Goal: Information Seeking & Learning: Learn about a topic

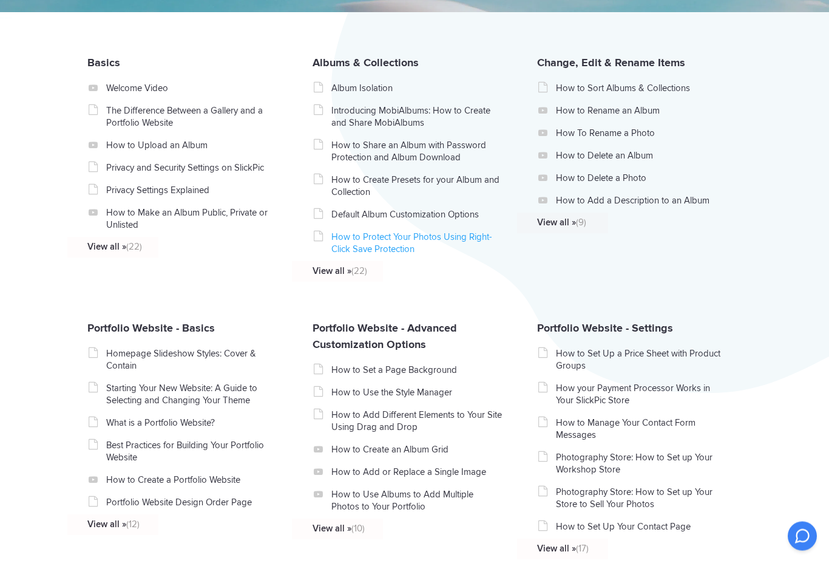
scroll to position [263, 0]
click at [331, 69] on link "Albums & Collections" at bounding box center [366, 62] width 106 height 13
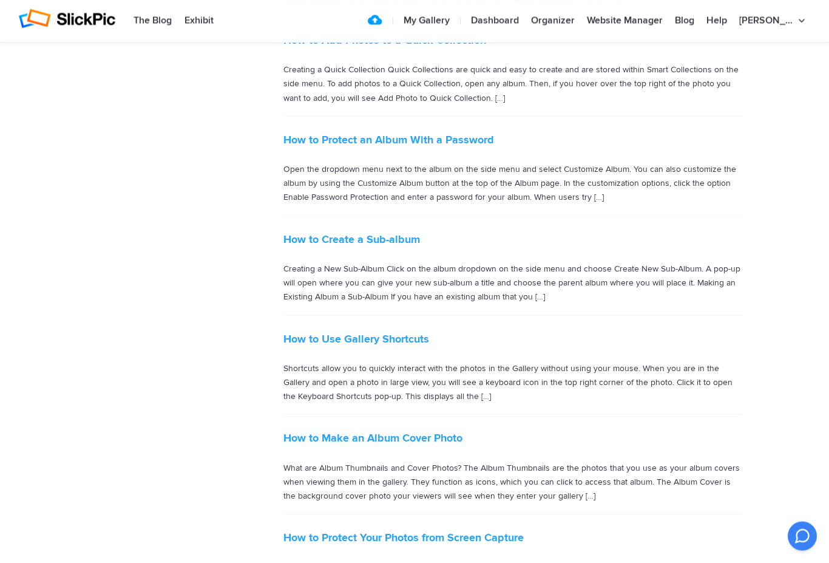
scroll to position [1305, 0]
click at [541, 275] on p "Creating a New Sub-Album Click on the album dropdown on the side menu and choos…" at bounding box center [512, 283] width 459 height 42
click at [535, 271] on p "Creating a New Sub-Album Click on the album dropdown on the side menu and choos…" at bounding box center [512, 283] width 459 height 42
click at [523, 269] on p "Creating a New Sub-Album Click on the album dropdown on the side menu and choos…" at bounding box center [512, 283] width 459 height 42
click at [350, 232] on link "How to Create a Sub-album" at bounding box center [351, 238] width 137 height 13
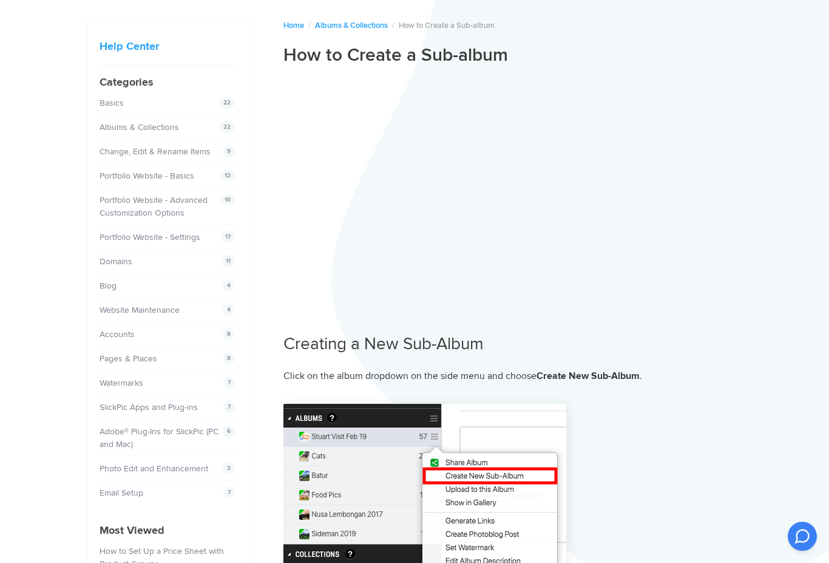
scroll to position [64, 0]
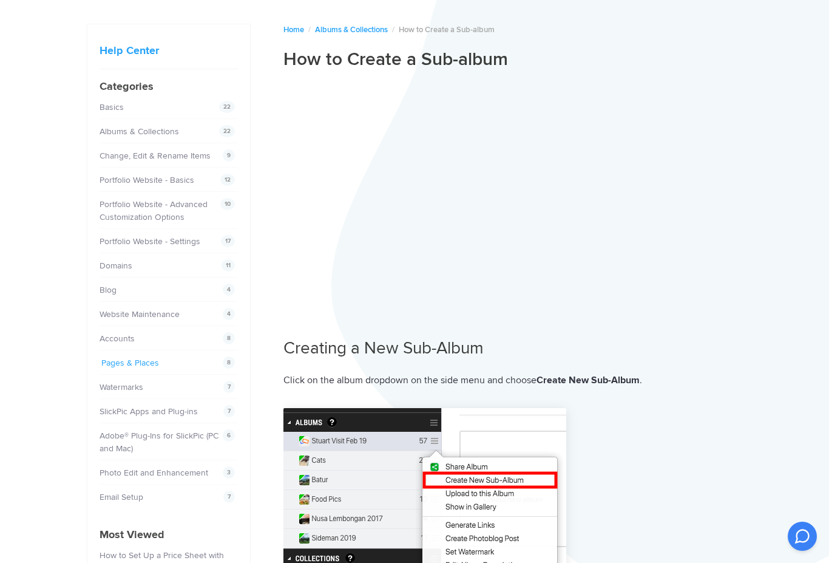
click at [117, 359] on link "Pages & Places" at bounding box center [130, 362] width 58 height 10
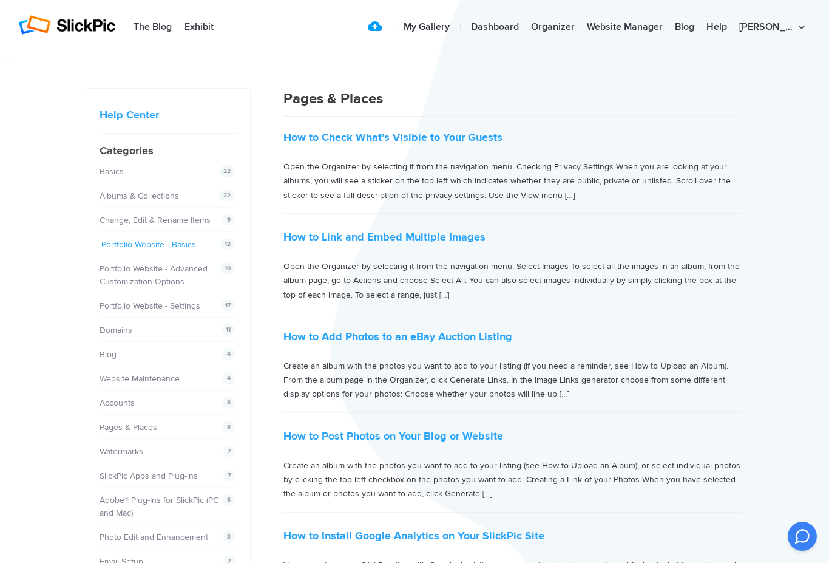
click at [130, 242] on link "Portfolio Website - Basics" at bounding box center [148, 244] width 95 height 10
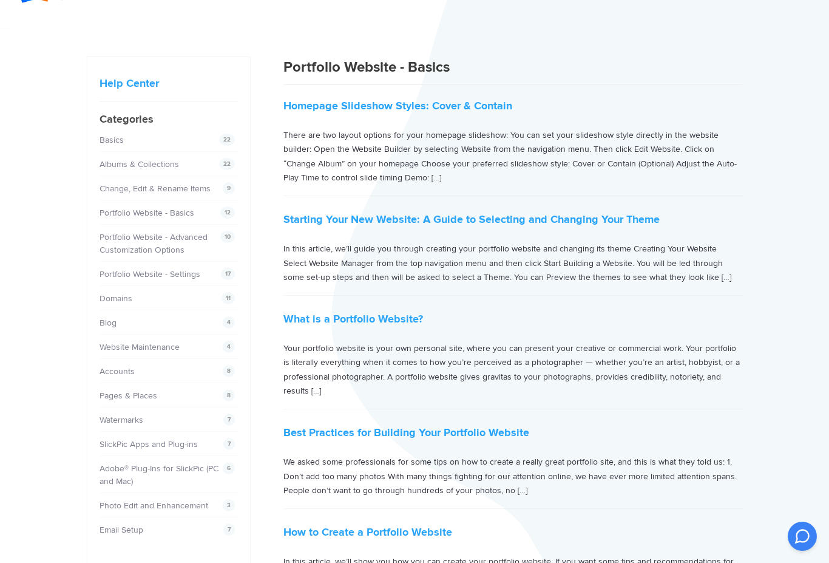
scroll to position [27, 0]
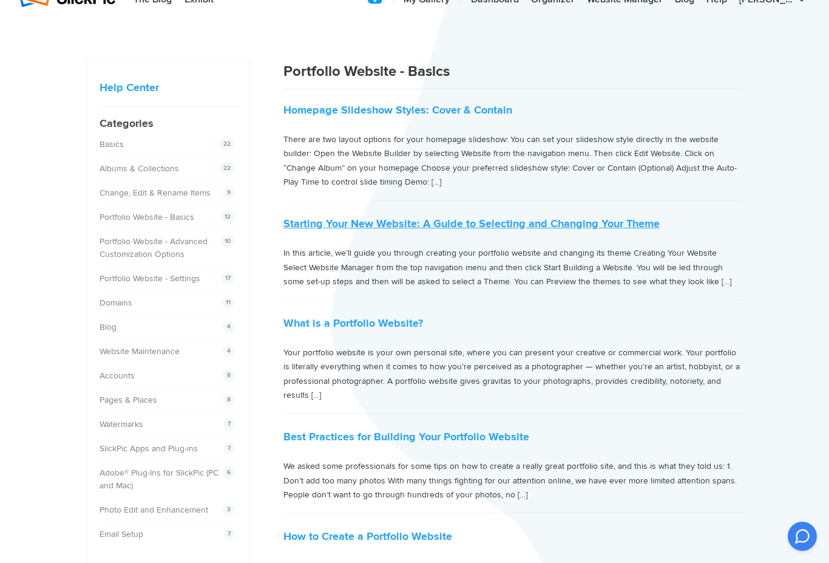
click at [414, 223] on link "Starting Your New Website: A Guide to Selecting and Changing Your Theme" at bounding box center [471, 223] width 376 height 13
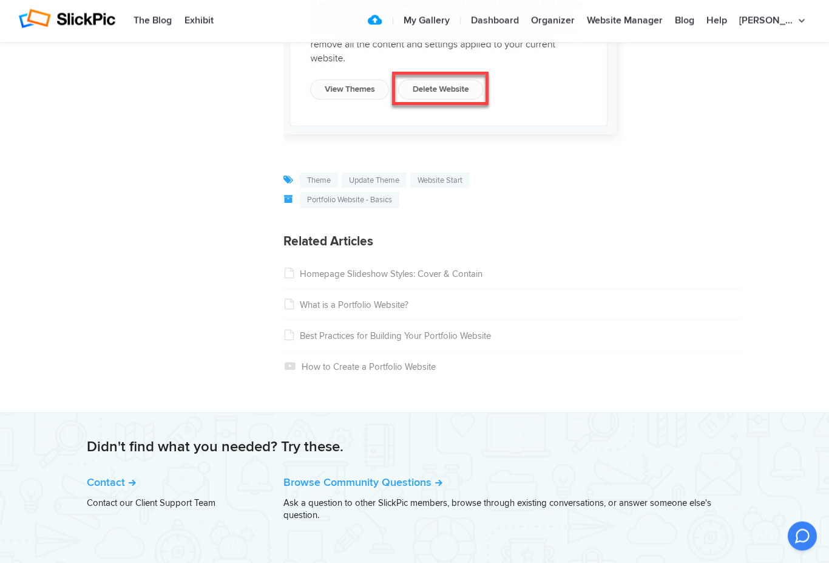
scroll to position [1552, 0]
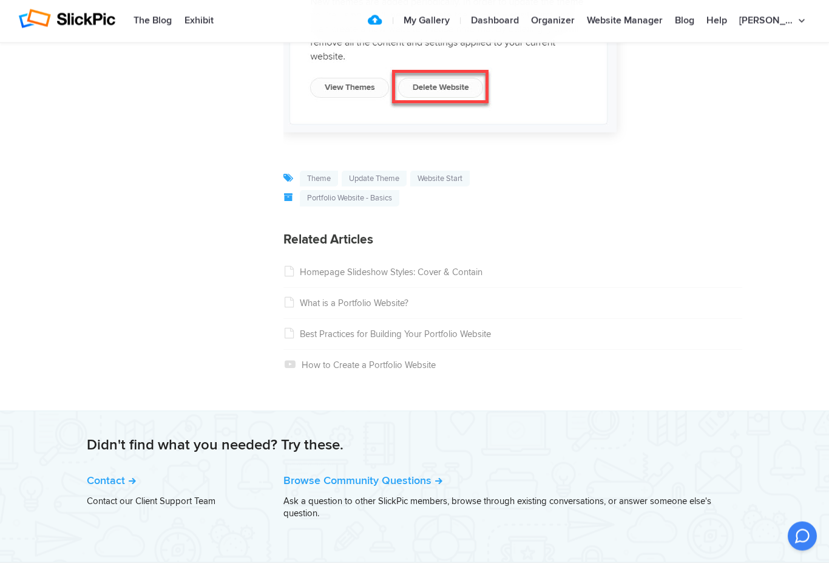
click at [374, 329] on link "Best Practices for Building Your Portfolio Website" at bounding box center [387, 334] width 208 height 11
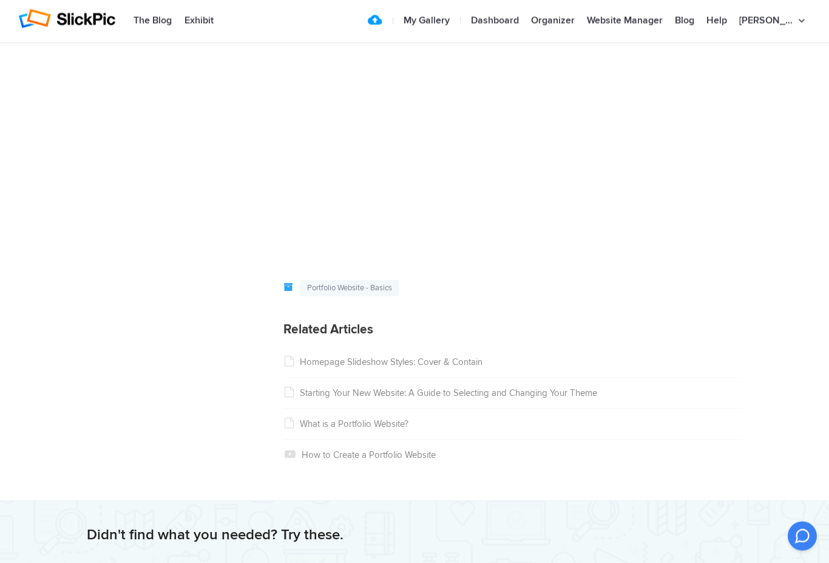
scroll to position [1759, 0]
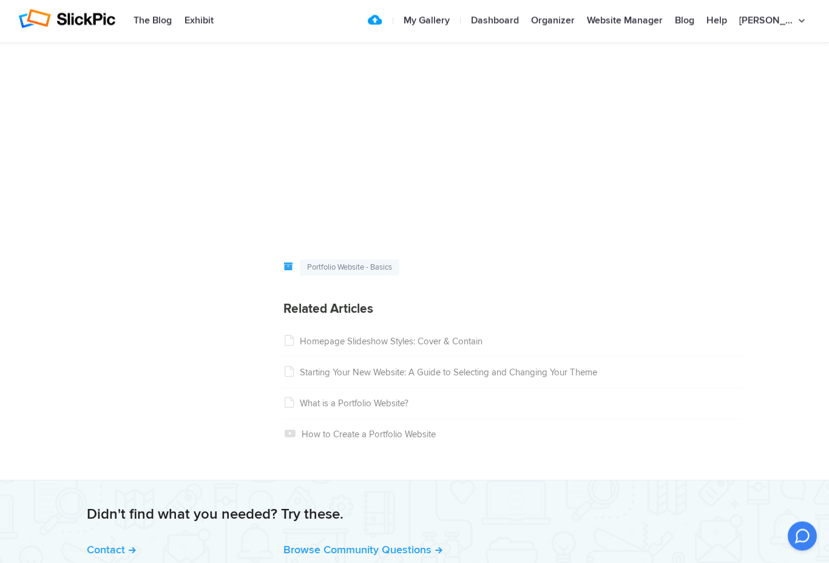
click at [333, 336] on link "Homepage Slideshow Styles: Cover & Contain" at bounding box center [382, 341] width 199 height 11
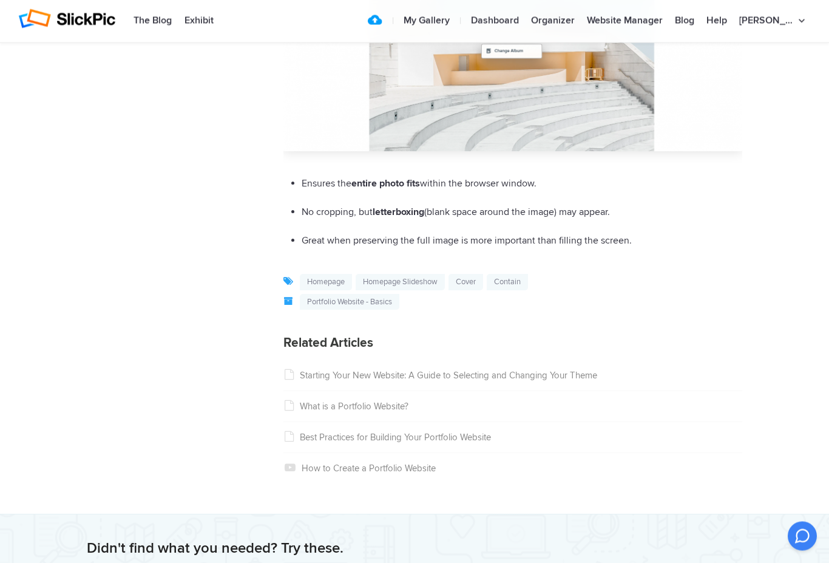
scroll to position [1706, 0]
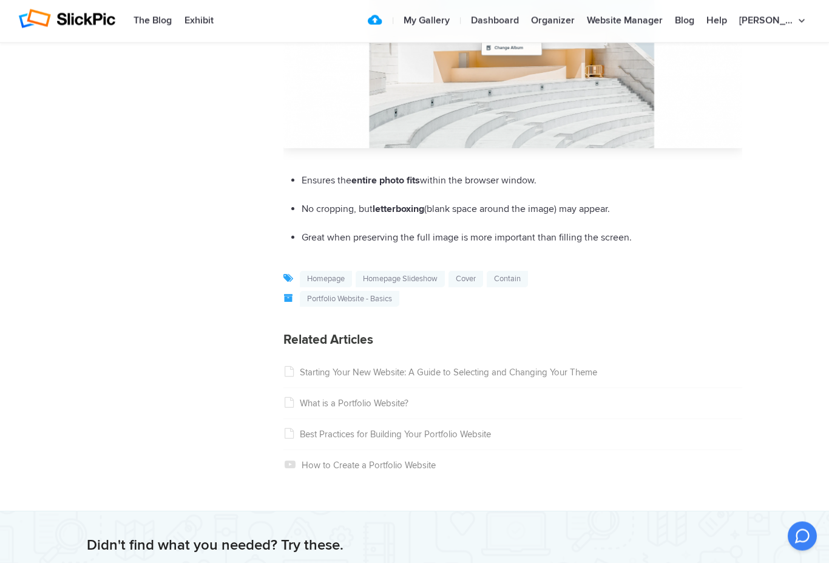
click at [564, 372] on link "Starting Your New Website: A Guide to Selecting and Changing Your Theme" at bounding box center [440, 372] width 314 height 11
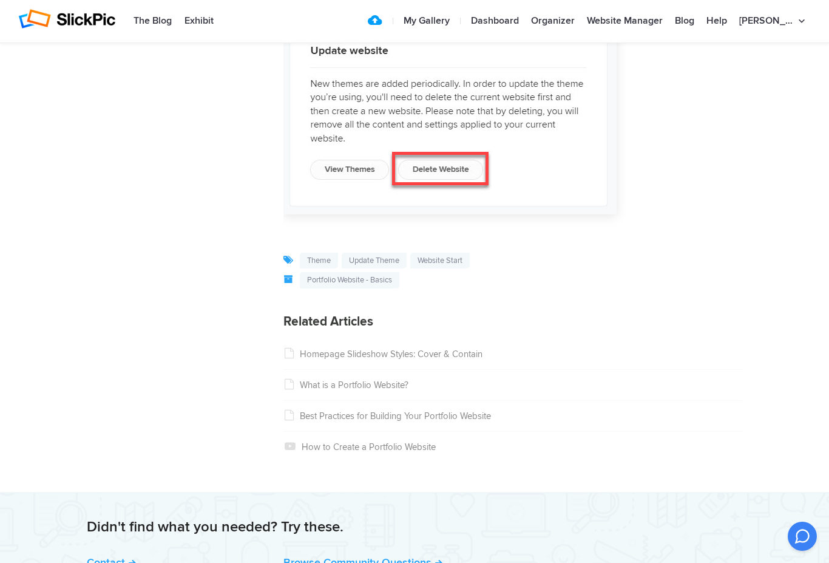
scroll to position [1573, 0]
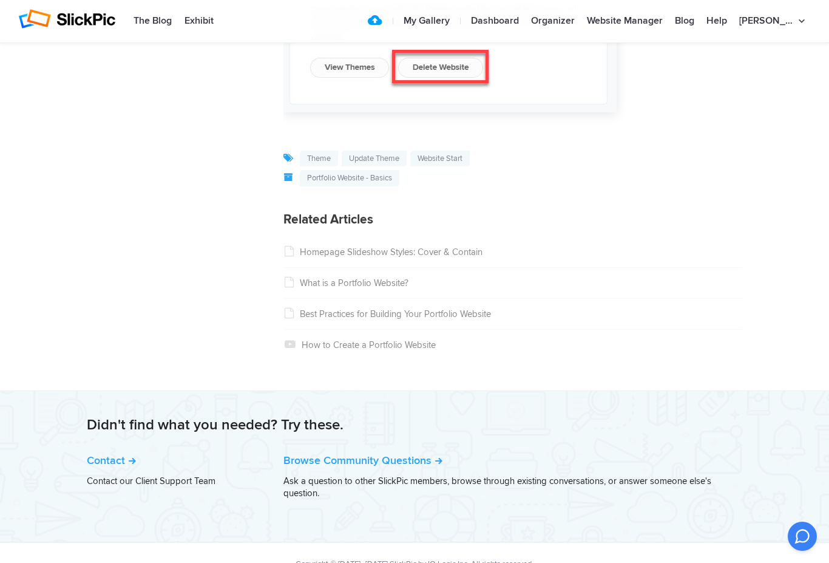
click at [333, 311] on link "Best Practices for Building Your Portfolio Website" at bounding box center [387, 313] width 208 height 11
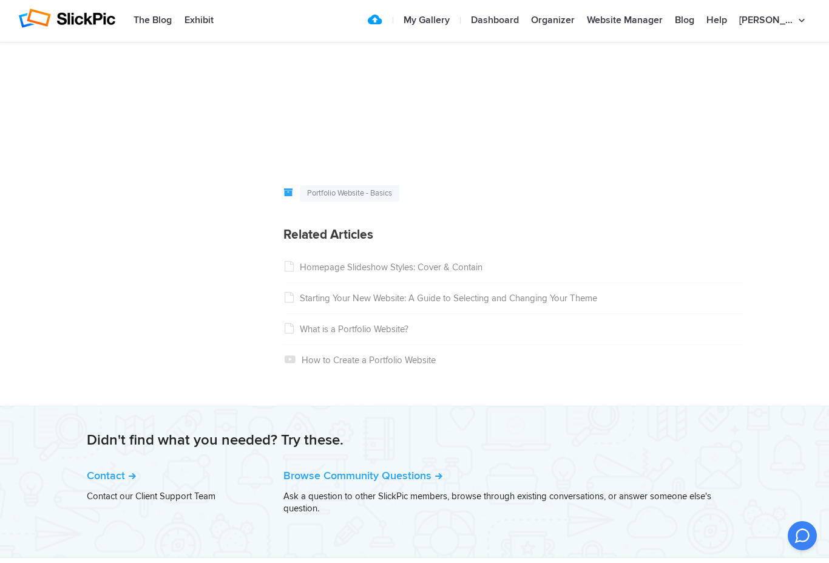
scroll to position [1833, 0]
click at [315, 355] on link "How to Create a Portfolio Website" at bounding box center [359, 360] width 152 height 11
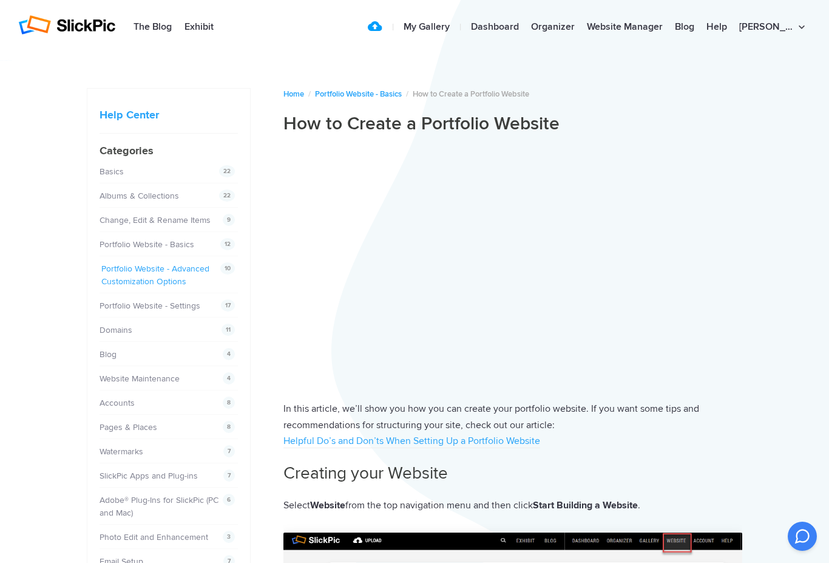
click at [132, 273] on link "Portfolio Website - Advanced Customization Options" at bounding box center [155, 274] width 108 height 23
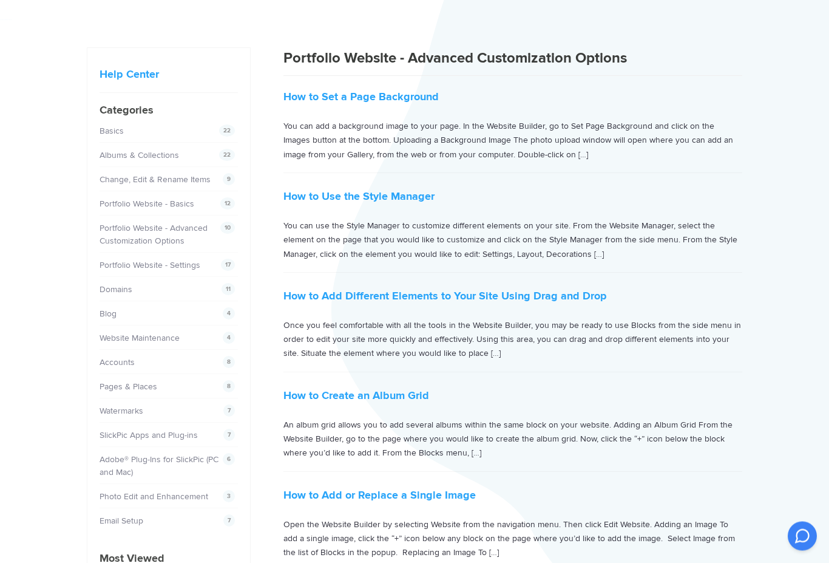
scroll to position [55, 0]
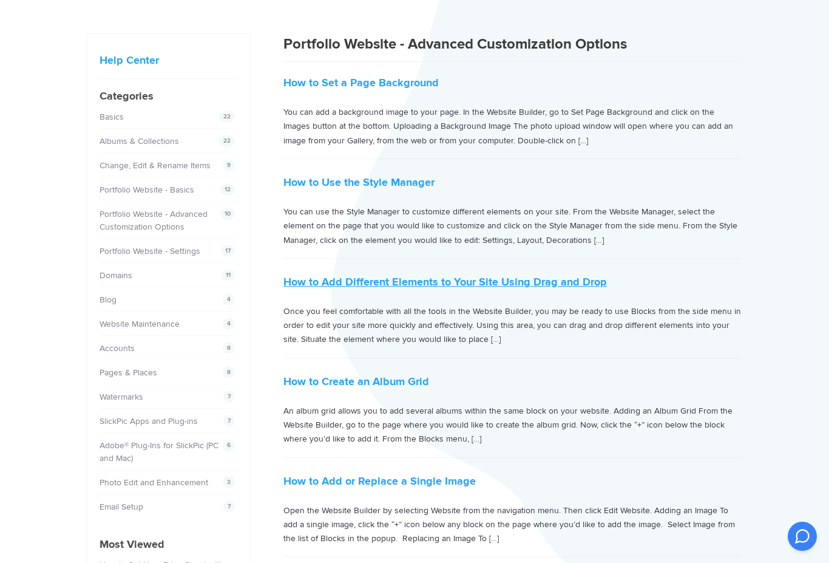
click at [572, 283] on link "How to Add Different Elements to Your Site Using Drag and Drop" at bounding box center [444, 281] width 323 height 13
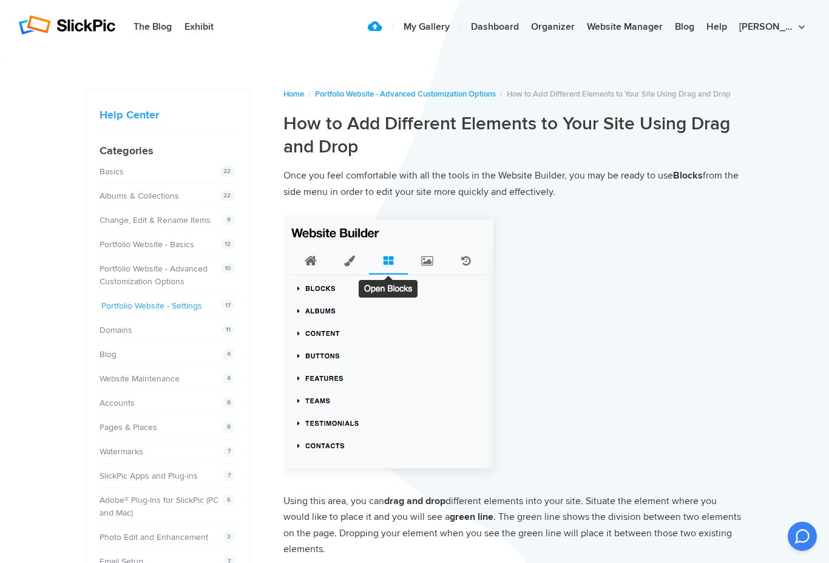
click at [126, 305] on link "Portfolio Website - Settings" at bounding box center [151, 305] width 101 height 10
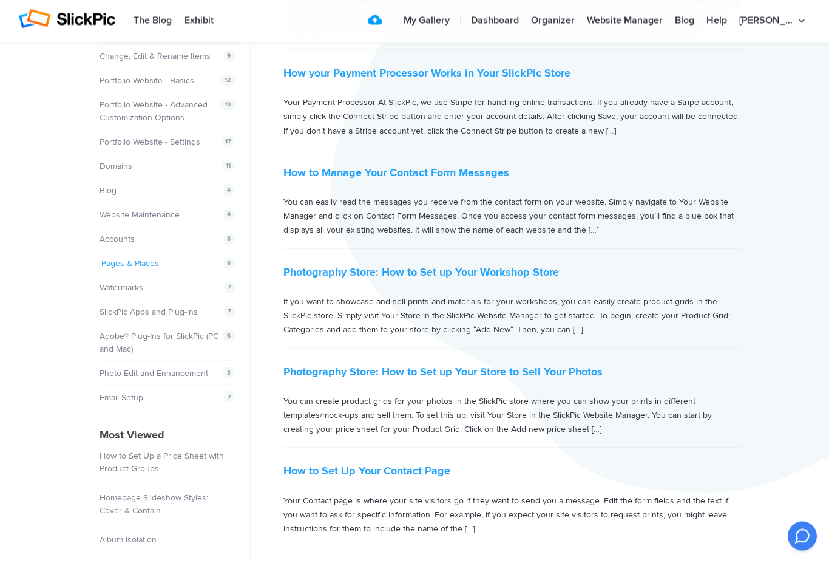
scroll to position [164, 0]
click at [135, 258] on link "Pages & Places" at bounding box center [130, 263] width 58 height 10
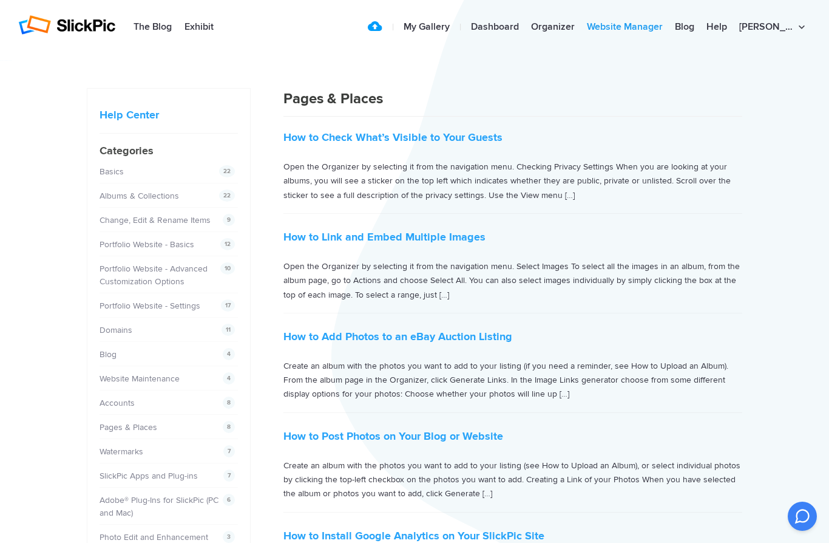
click at [629, 25] on link "Website Manager" at bounding box center [625, 27] width 88 height 24
